Goal: Task Accomplishment & Management: Manage account settings

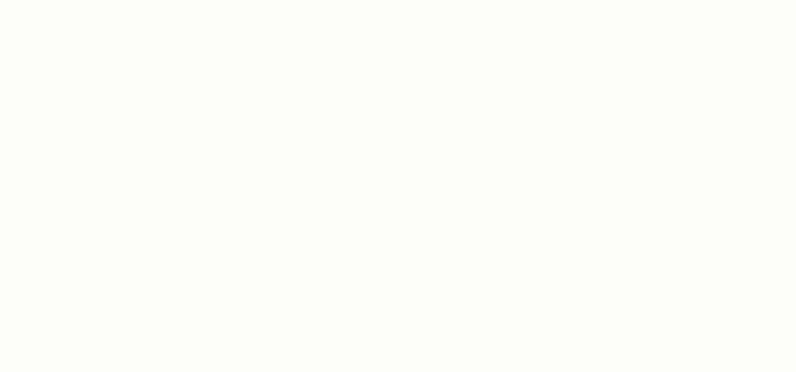
click at [444, 153] on div at bounding box center [398, 186] width 796 height 372
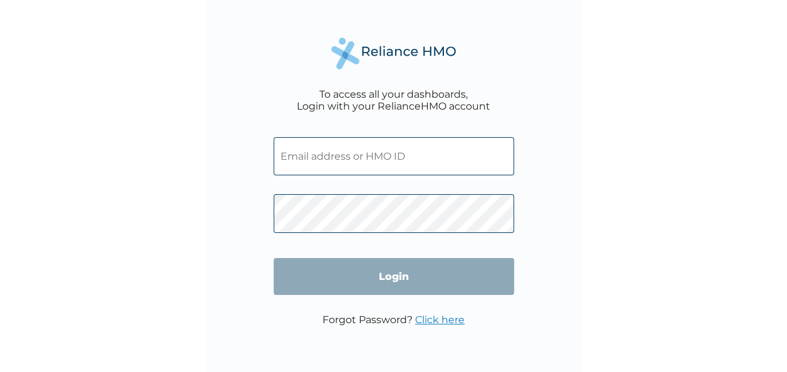
click at [352, 155] on input "text" at bounding box center [393, 156] width 240 height 38
type input "CWP/10192/A"
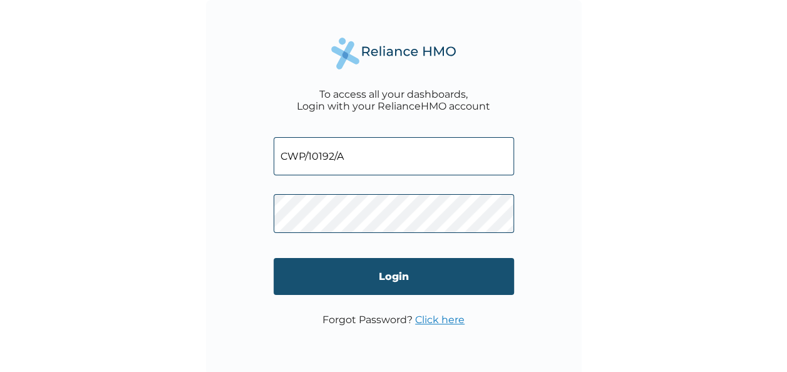
click at [392, 279] on input "Login" at bounding box center [393, 276] width 240 height 37
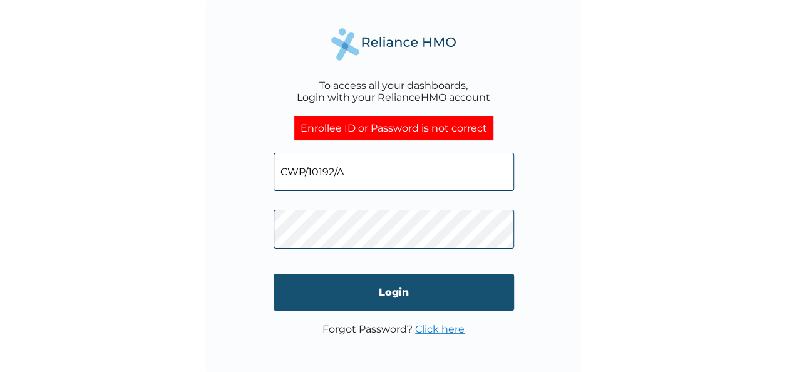
click at [409, 297] on input "Login" at bounding box center [393, 291] width 240 height 37
click at [380, 287] on input "Login" at bounding box center [393, 291] width 240 height 37
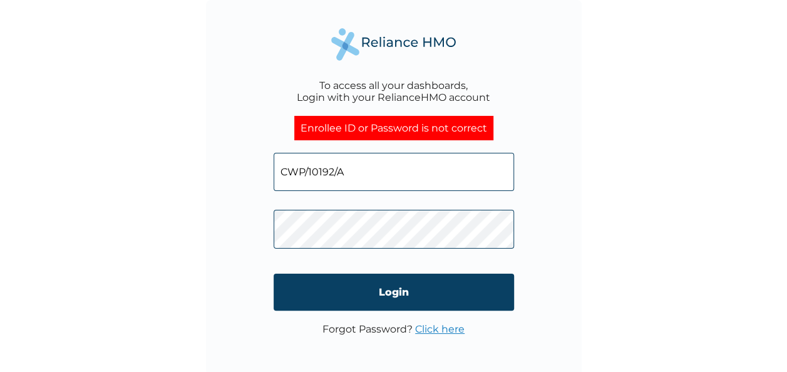
click at [446, 329] on link "Click here" at bounding box center [439, 329] width 49 height 12
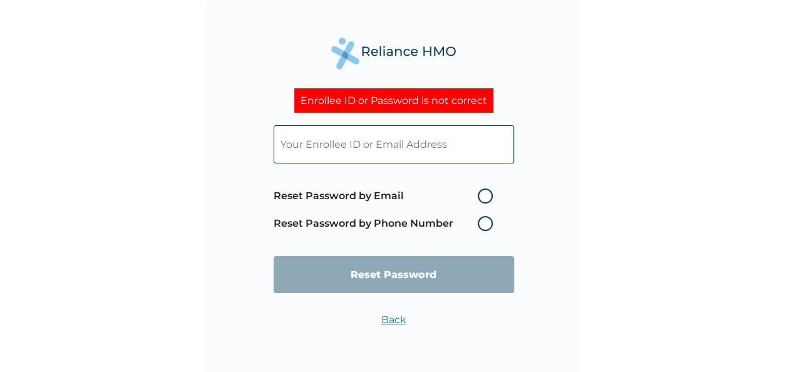
click at [482, 192] on label "Reset Password by Email" at bounding box center [385, 195] width 225 height 15
click at [480, 192] on input "Reset Password by Email" at bounding box center [470, 196] width 20 height 20
radio input "true"
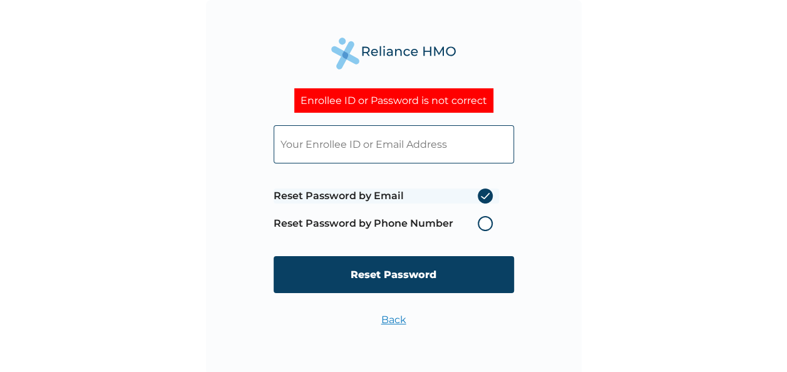
click at [335, 145] on input "text" at bounding box center [393, 144] width 240 height 38
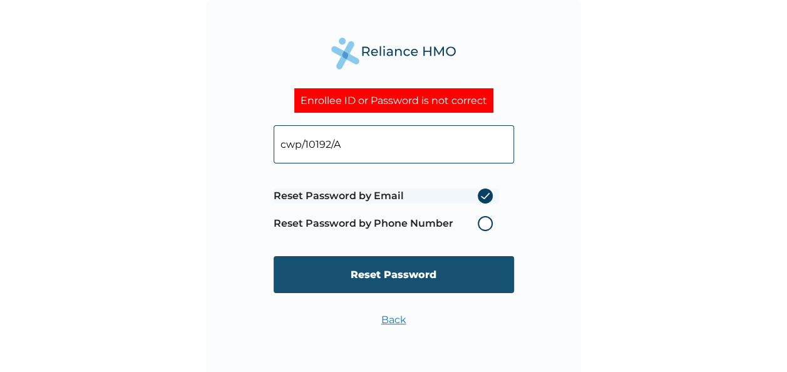
type input "cwp/10192/A"
click at [407, 280] on input "Reset Password" at bounding box center [393, 274] width 240 height 37
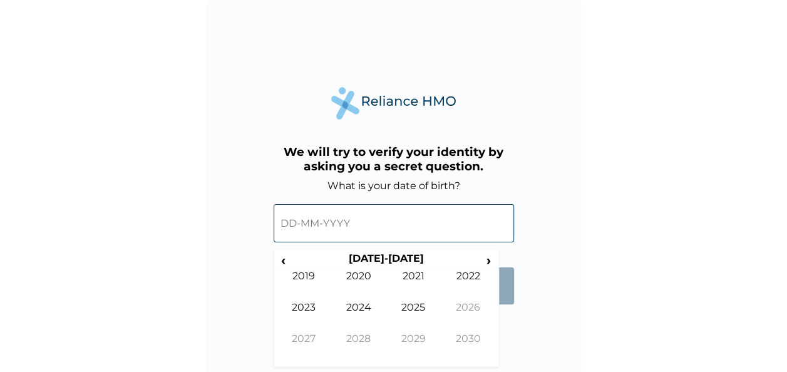
click at [406, 225] on input "text" at bounding box center [393, 223] width 240 height 38
click at [283, 260] on span "‹" at bounding box center [283, 260] width 13 height 16
click at [289, 258] on span "‹" at bounding box center [283, 260] width 13 height 16
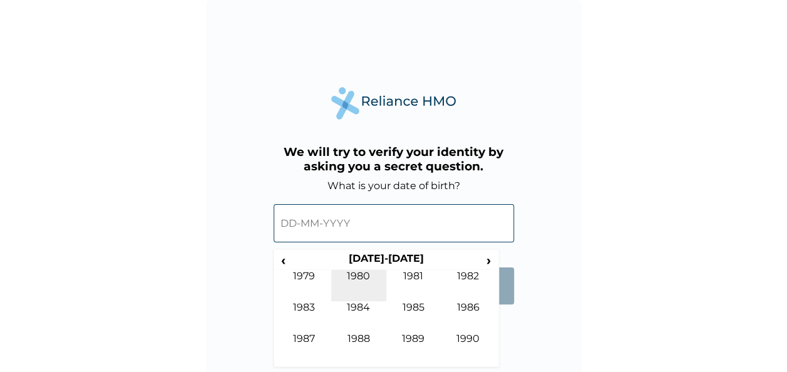
click at [359, 277] on td "1980" at bounding box center [358, 285] width 55 height 31
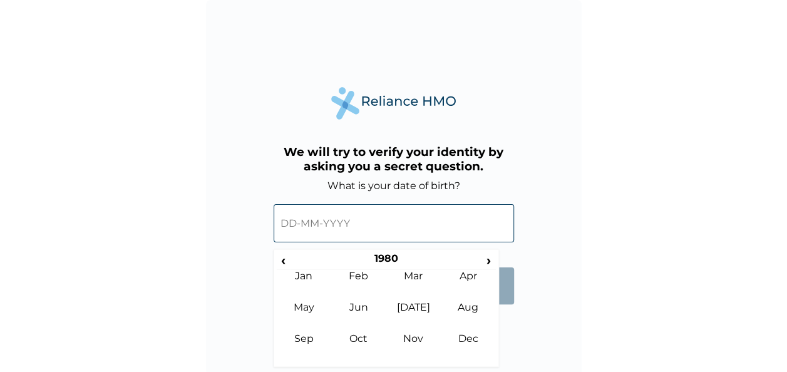
click at [302, 216] on input "text" at bounding box center [393, 223] width 240 height 38
click at [414, 340] on td "Nov" at bounding box center [413, 347] width 55 height 31
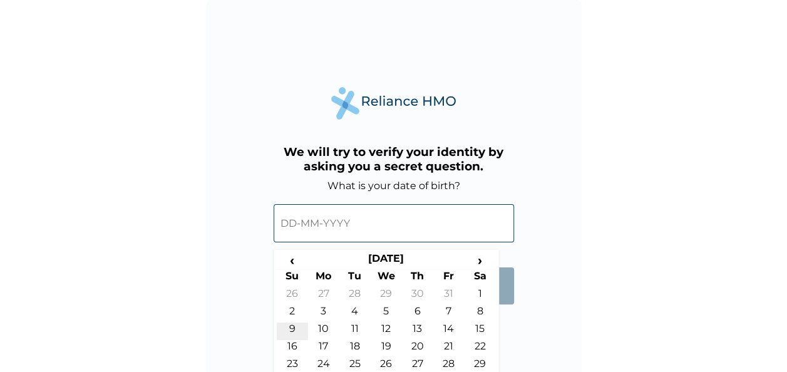
click at [290, 328] on td "9" at bounding box center [292, 331] width 31 height 18
type input "09-11-1980"
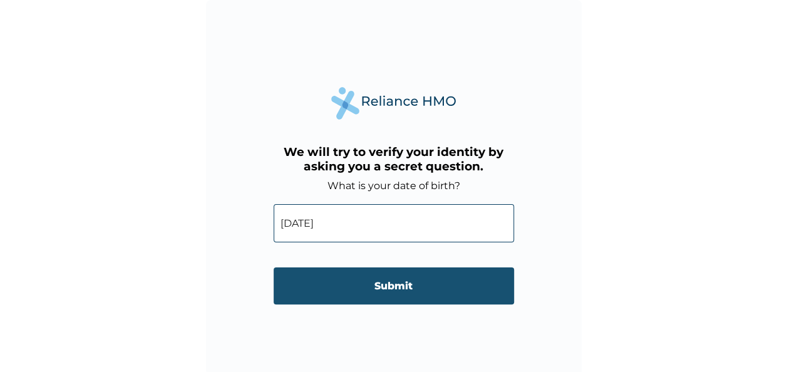
click at [386, 285] on input "Submit" at bounding box center [393, 285] width 240 height 37
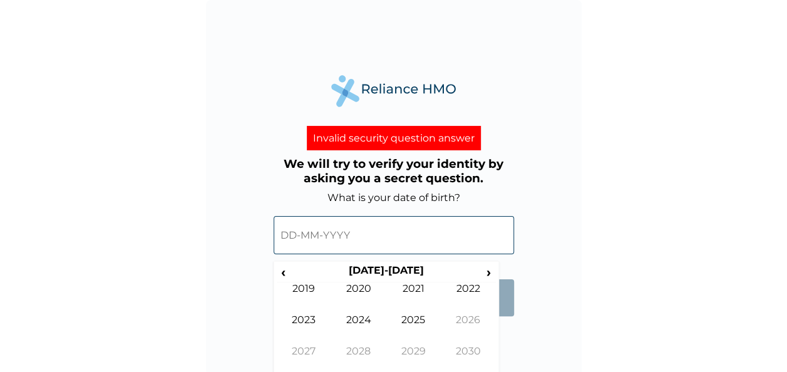
click at [355, 243] on input "text" at bounding box center [393, 235] width 240 height 38
click at [277, 270] on span "‹" at bounding box center [283, 272] width 13 height 16
click at [284, 274] on span "‹" at bounding box center [283, 272] width 13 height 16
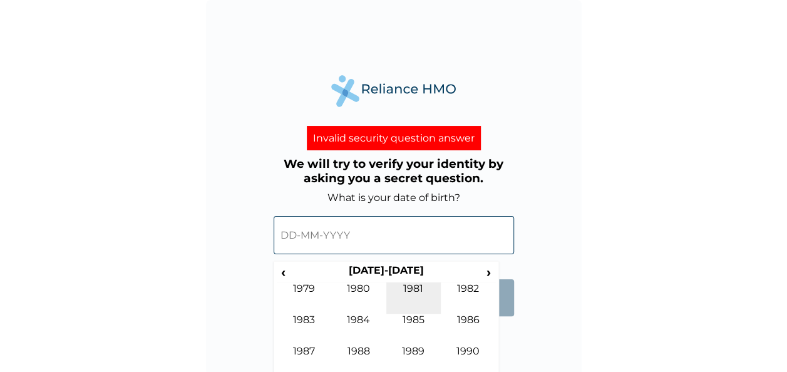
click at [417, 288] on td "1981" at bounding box center [413, 297] width 55 height 31
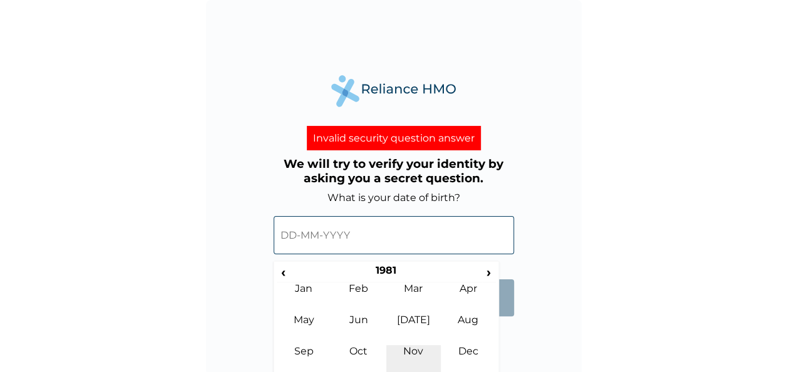
click at [417, 349] on td "Nov" at bounding box center [413, 360] width 55 height 31
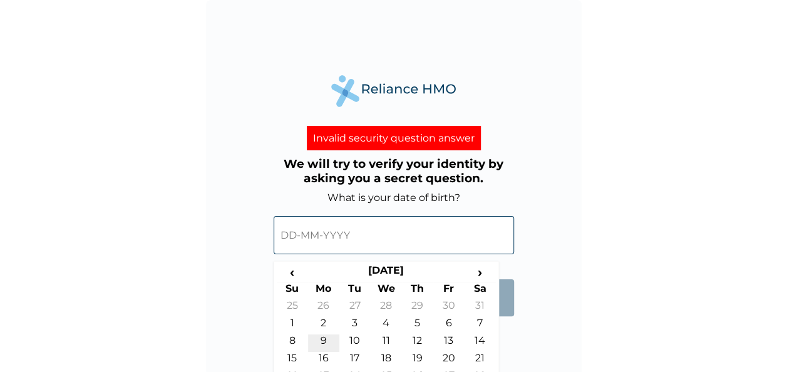
click at [319, 340] on td "9" at bounding box center [323, 343] width 31 height 18
type input "09-11-1981"
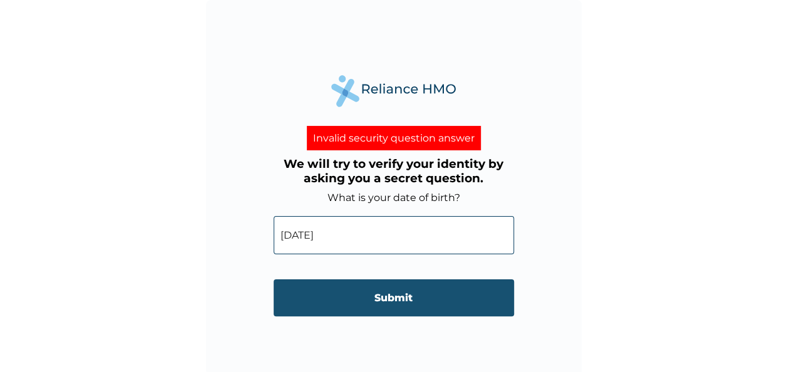
click at [383, 293] on input "Submit" at bounding box center [393, 297] width 240 height 37
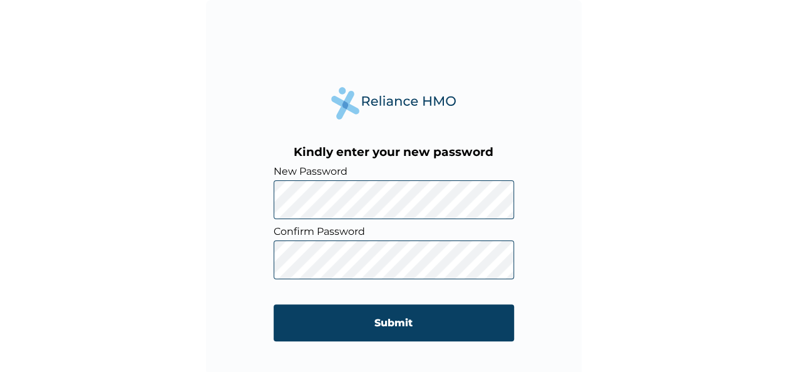
click at [265, 200] on div "Kindly enter your new password New Password Confirm Password Submit" at bounding box center [393, 187] width 375 height 375
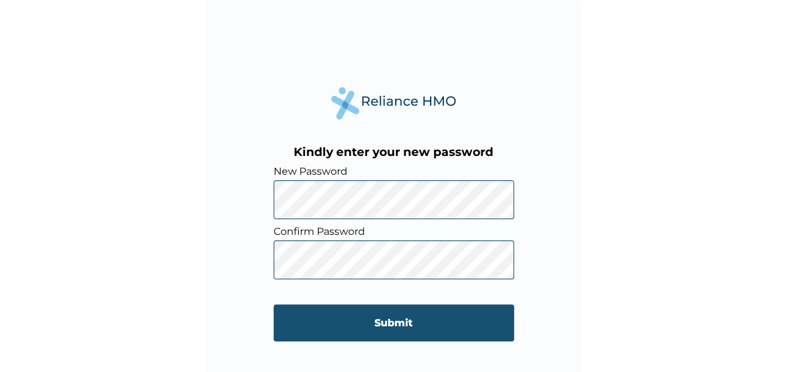
click at [389, 321] on input "Submit" at bounding box center [393, 322] width 240 height 37
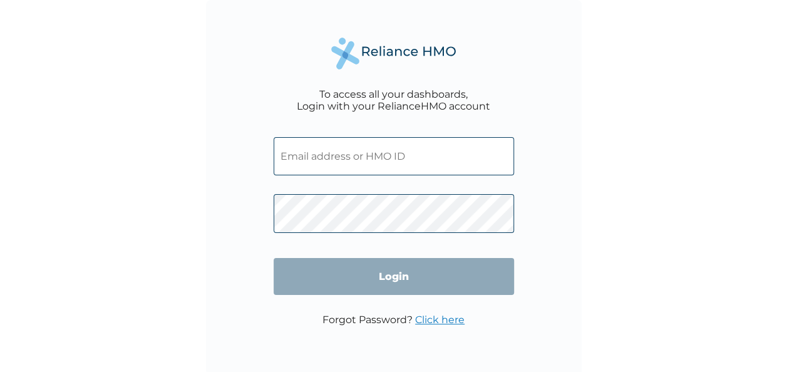
click at [323, 151] on input "text" at bounding box center [393, 156] width 240 height 38
type input "CWP/10192/A"
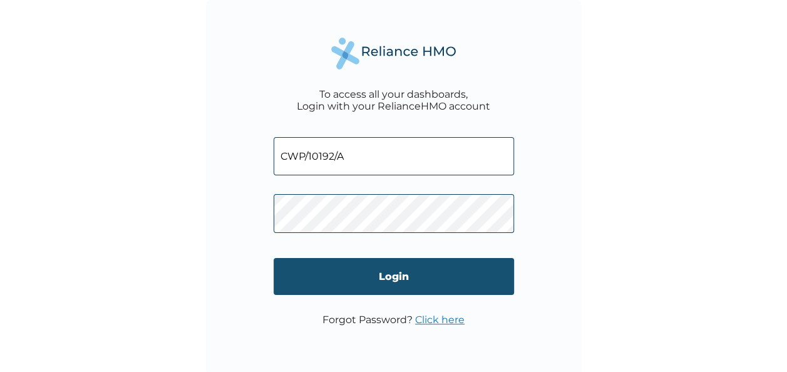
click at [380, 273] on input "Login" at bounding box center [393, 276] width 240 height 37
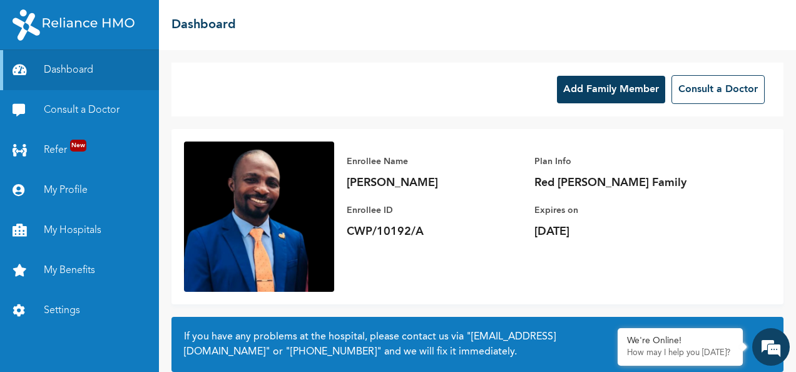
click at [585, 88] on button "Add Family Member" at bounding box center [611, 90] width 108 height 28
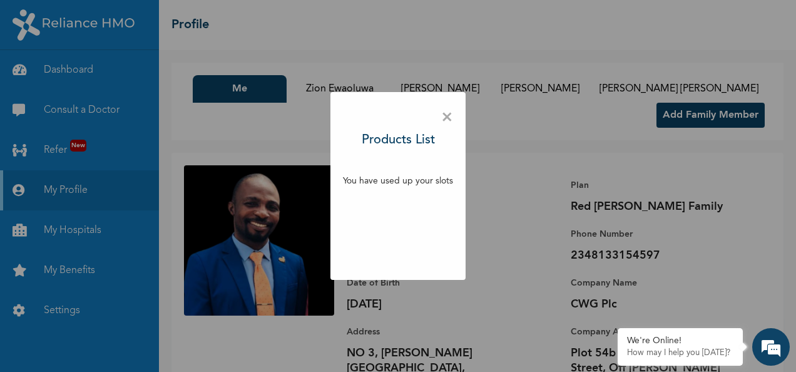
click at [447, 113] on span "×" at bounding box center [447, 118] width 12 height 26
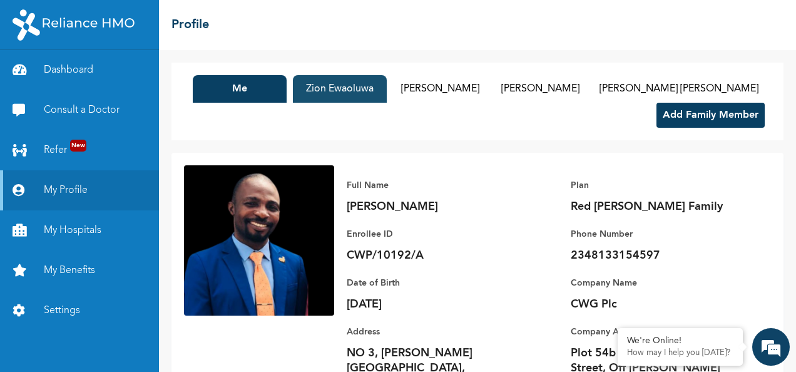
click at [340, 92] on button "Zion Ewaoluwa" at bounding box center [340, 89] width 94 height 28
